Goal: Transaction & Acquisition: Subscribe to service/newsletter

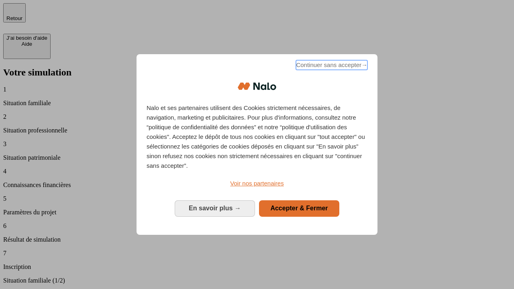
click at [331, 66] on span "Continuer sans accepter →" at bounding box center [332, 65] width 72 height 10
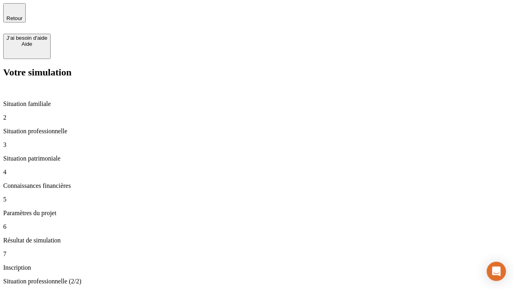
type input "30 000"
type input "40 000"
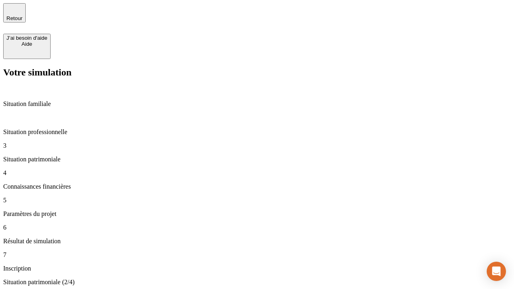
type input "1 100"
type input "20"
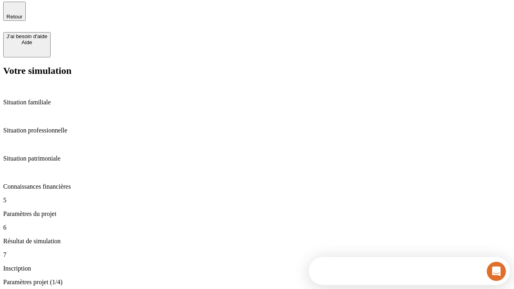
type input "40"
type input "62"
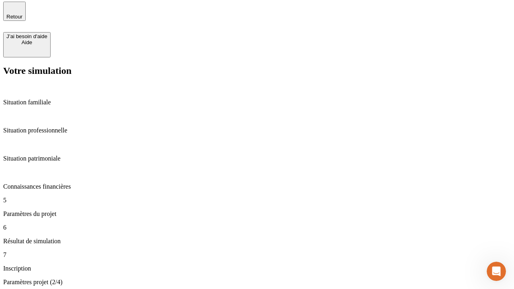
type input "50 000"
type input "640"
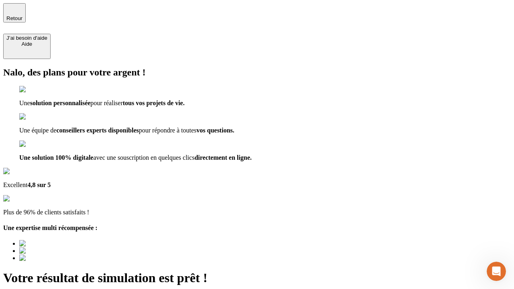
type input "[EMAIL_ADDRESS][DOMAIN_NAME]"
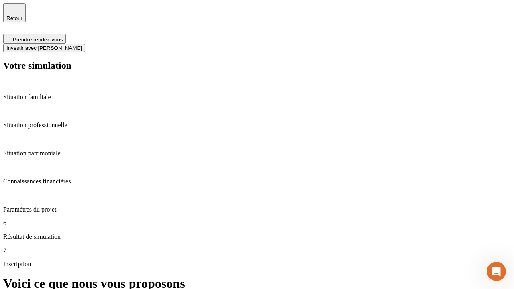
click at [82, 45] on span "Investir avec [PERSON_NAME]" at bounding box center [44, 48] width 76 height 6
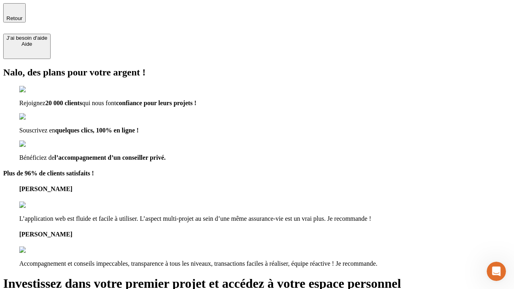
type input "[EMAIL_ADDRESS][DOMAIN_NAME]"
